Goal: Information Seeking & Learning: Learn about a topic

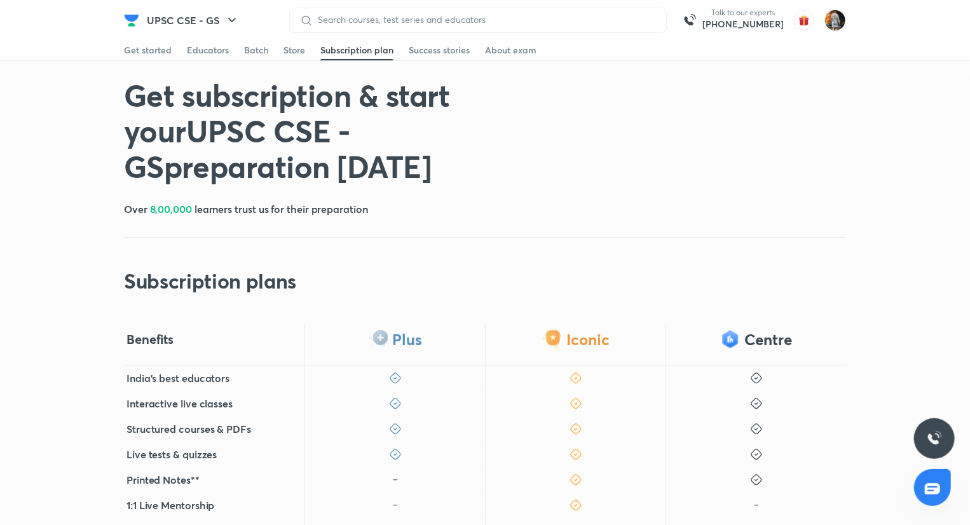
click at [145, 55] on div "Get started" at bounding box center [148, 50] width 48 height 13
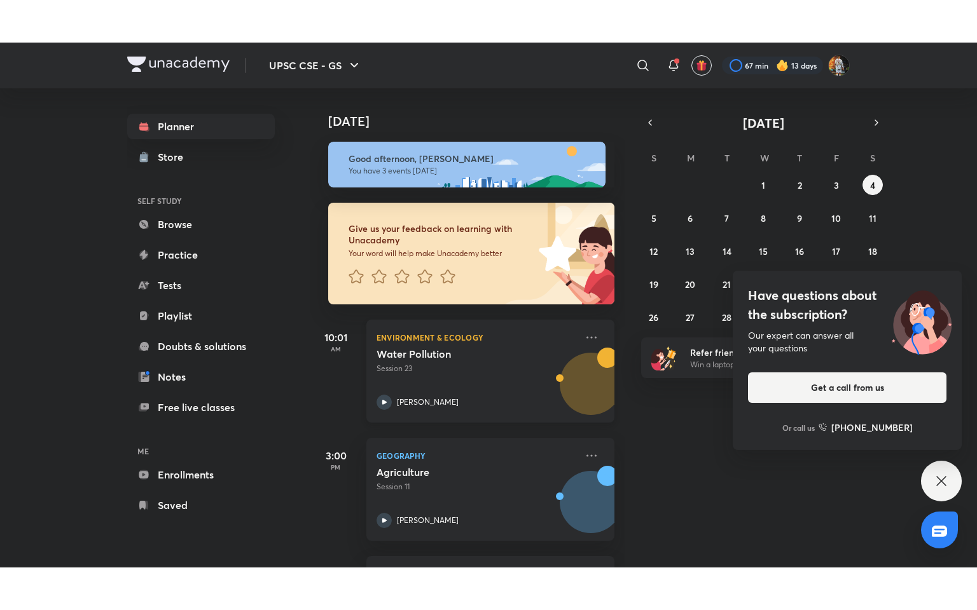
scroll to position [77, 0]
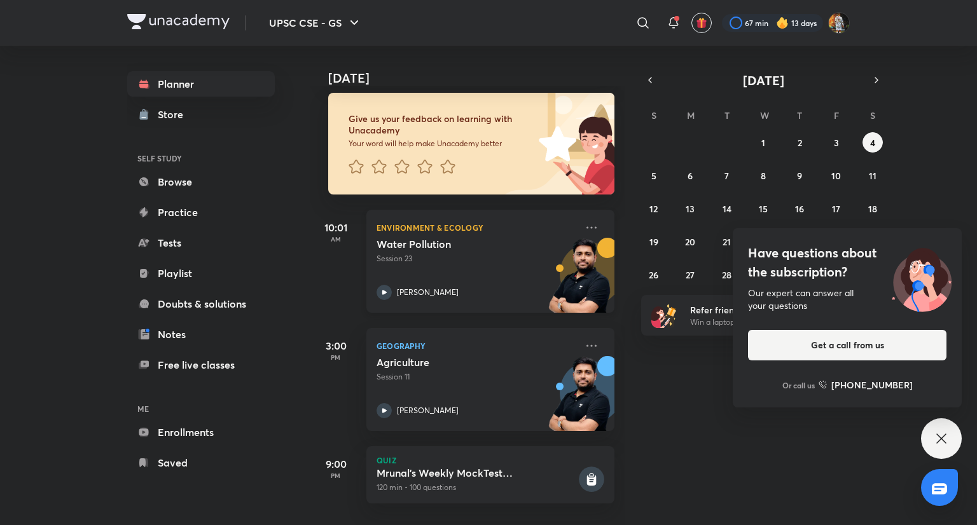
click at [484, 258] on div "Water Pollution Session 23 [PERSON_NAME]" at bounding box center [476, 269] width 200 height 62
